Goal: Information Seeking & Learning: Learn about a topic

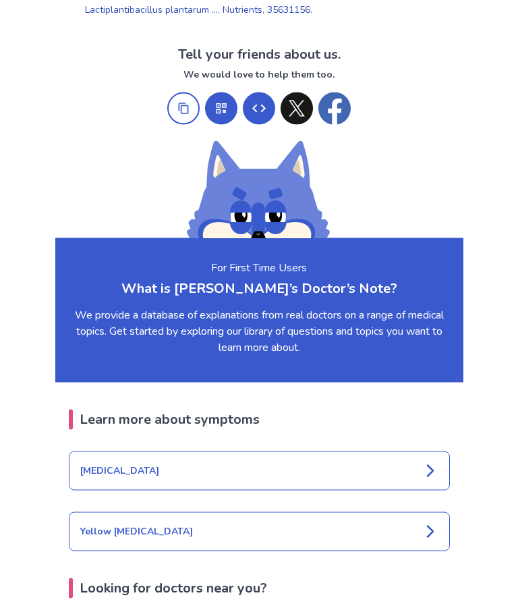
scroll to position [1207, 0]
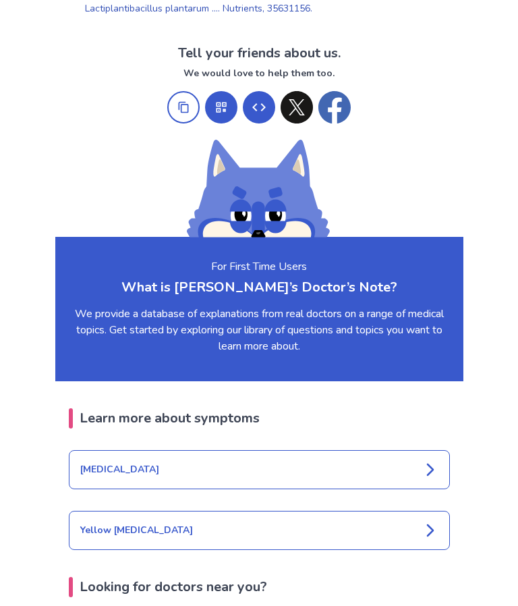
click at [517, 459] on body "Our Services Symptom Checker Doctor’s Note Checkup Medical Information Symptoms…" at bounding box center [259, 265] width 518 height 2944
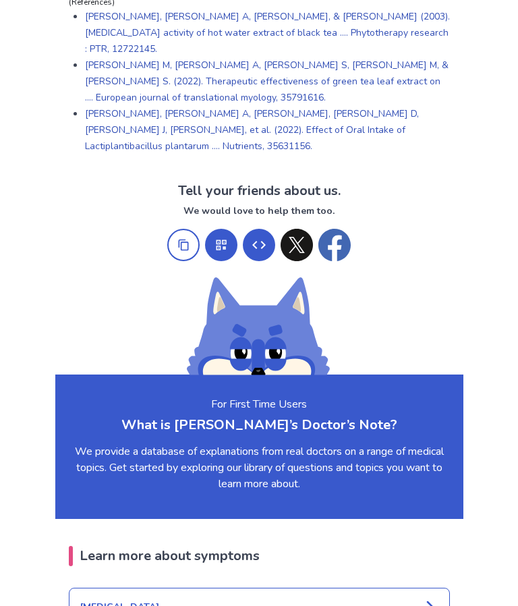
scroll to position [1068, 0]
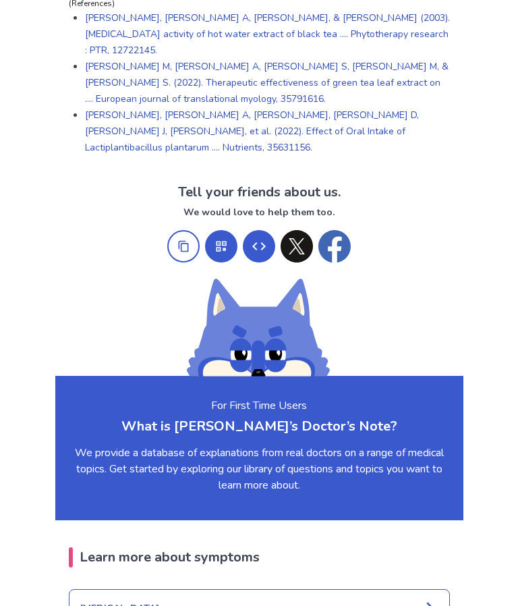
click at [518, 422] on body "Our Services Symptom Checker Doctor’s Note Checkup Medical Information Symptoms…" at bounding box center [259, 404] width 518 height 2944
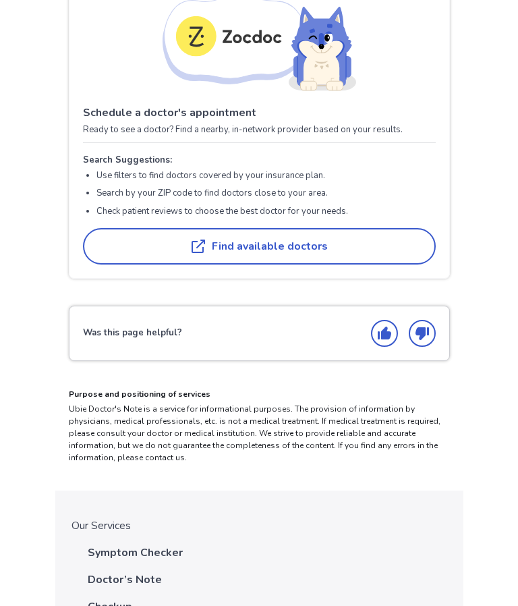
scroll to position [1849, 0]
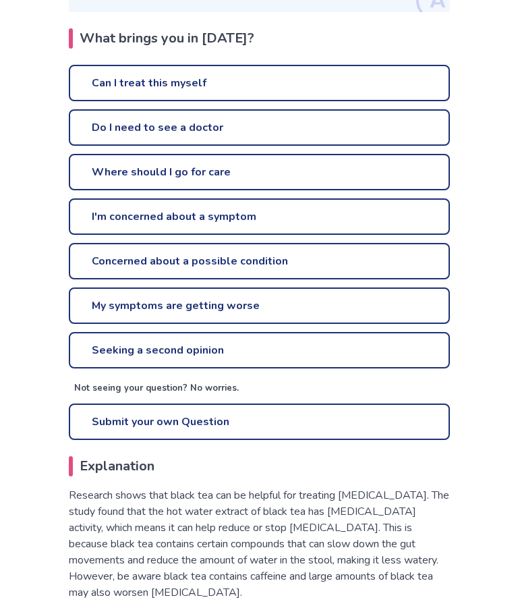
scroll to position [294, 0]
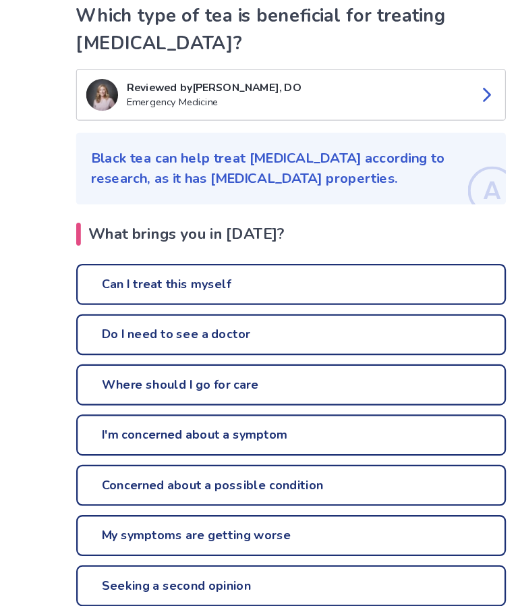
scroll to position [121, 0]
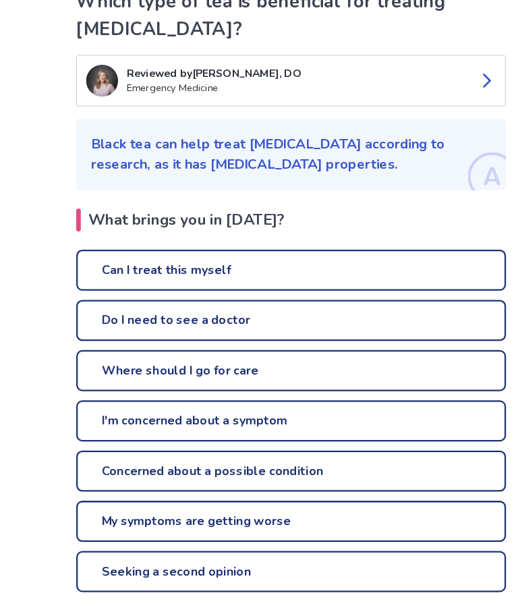
click at [195, 238] on link "Can I treat this myself" at bounding box center [259, 256] width 381 height 36
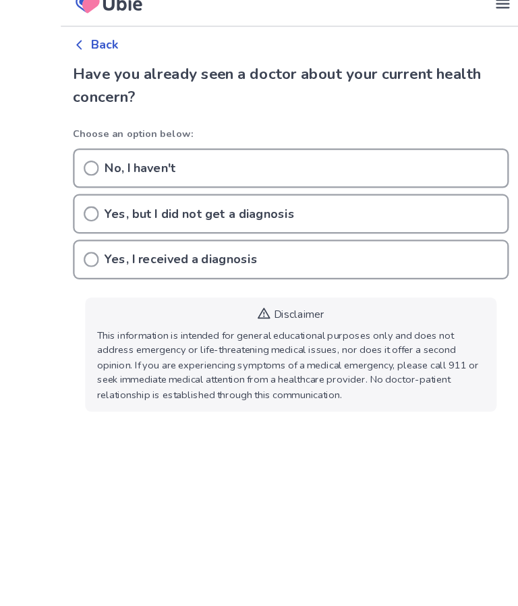
click at [146, 198] on p "Yes, but I did not get a diagnosis" at bounding box center [178, 206] width 169 height 16
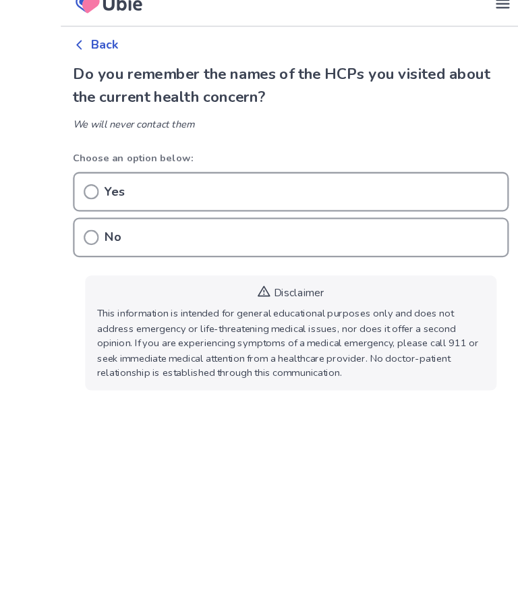
click at [120, 210] on div "No" at bounding box center [259, 227] width 387 height 35
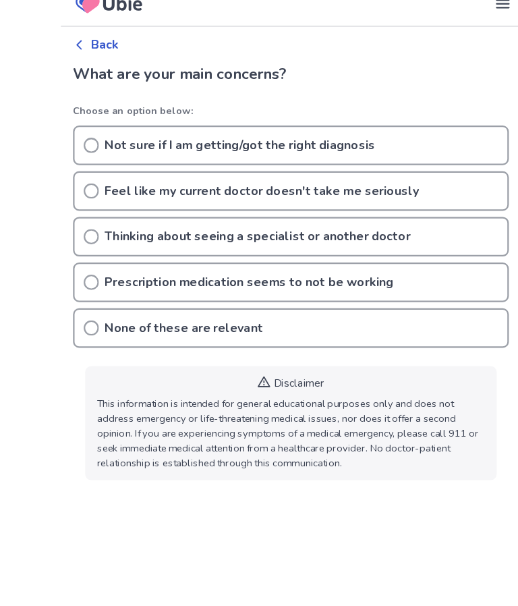
click at [84, 49] on p "Back" at bounding box center [94, 57] width 25 height 16
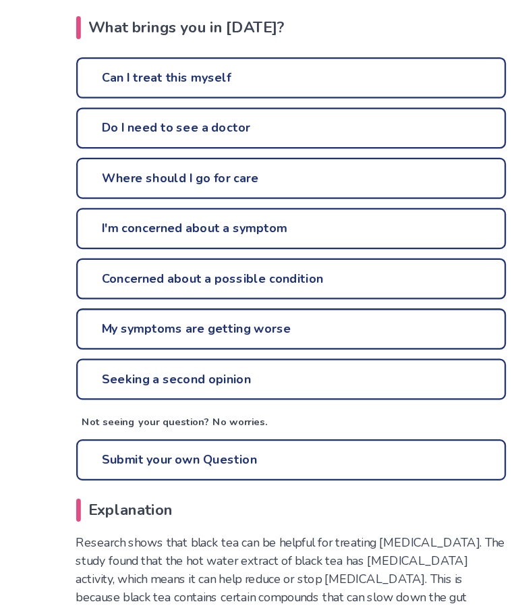
scroll to position [292, 0]
